Goal: Check status: Check status

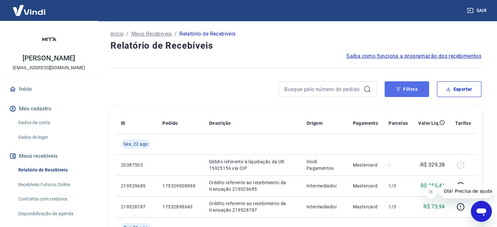
click at [418, 89] on button "Filtros" at bounding box center [406, 89] width 44 height 16
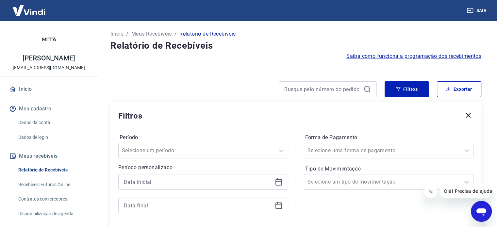
click at [281, 181] on icon at bounding box center [278, 181] width 7 height 1
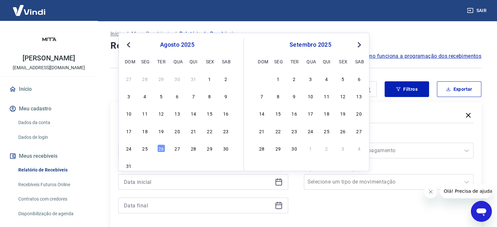
click at [129, 45] on span "Previous Month" at bounding box center [129, 45] width 0 height 8
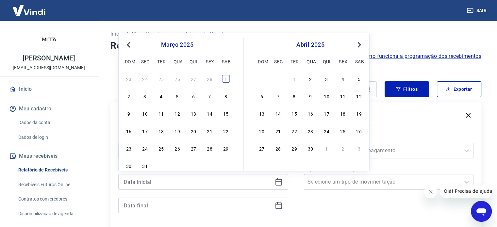
click at [227, 79] on div "1" at bounding box center [226, 79] width 8 height 8
type input "[DATE]"
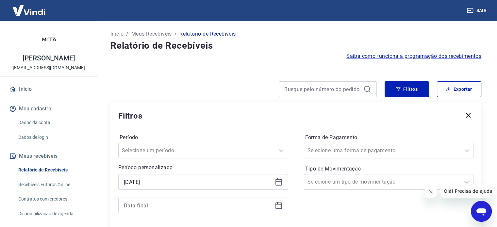
click at [145, 167] on p "Período personalizado" at bounding box center [203, 168] width 170 height 8
click at [282, 207] on icon at bounding box center [279, 206] width 8 height 8
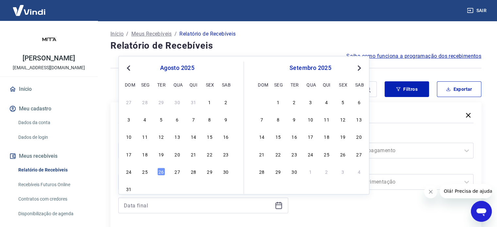
click at [131, 70] on button "Previous Month" at bounding box center [128, 68] width 8 height 8
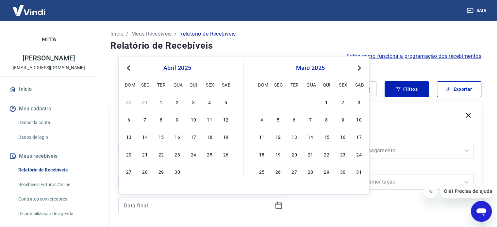
click at [131, 70] on button "Previous Month" at bounding box center [128, 68] width 8 height 8
click at [358, 66] on span "Next Month" at bounding box center [358, 68] width 0 height 8
click at [147, 188] on div "31" at bounding box center [145, 189] width 8 height 8
type input "[DATE]"
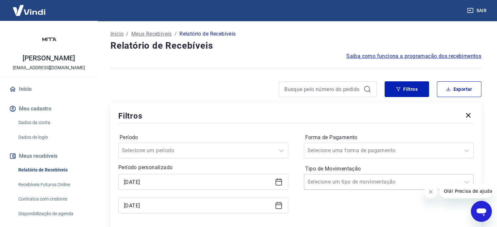
scroll to position [163, 0]
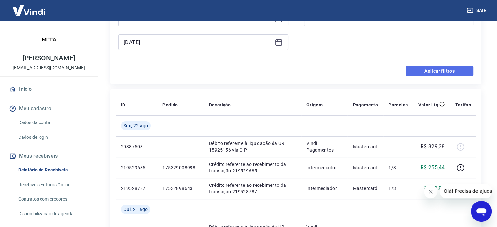
click at [443, 72] on button "Aplicar filtros" at bounding box center [439, 71] width 68 height 10
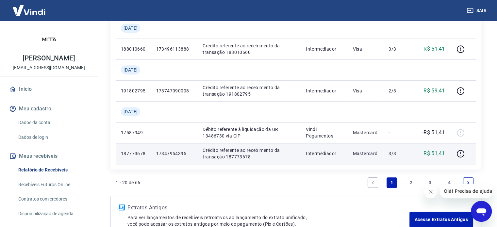
scroll to position [555, 0]
